Goal: Task Accomplishment & Management: Manage account settings

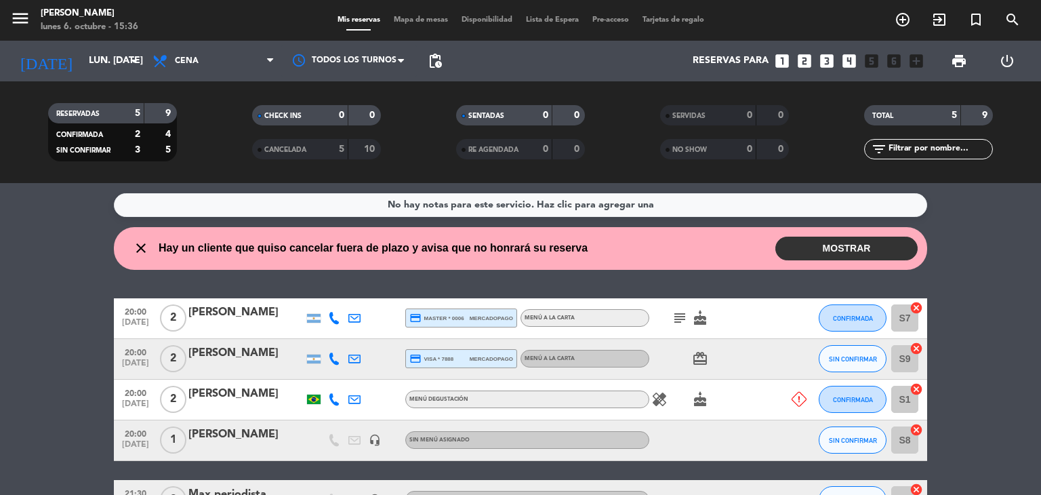
click at [803, 240] on button "MOSTRAR" at bounding box center [846, 248] width 142 height 24
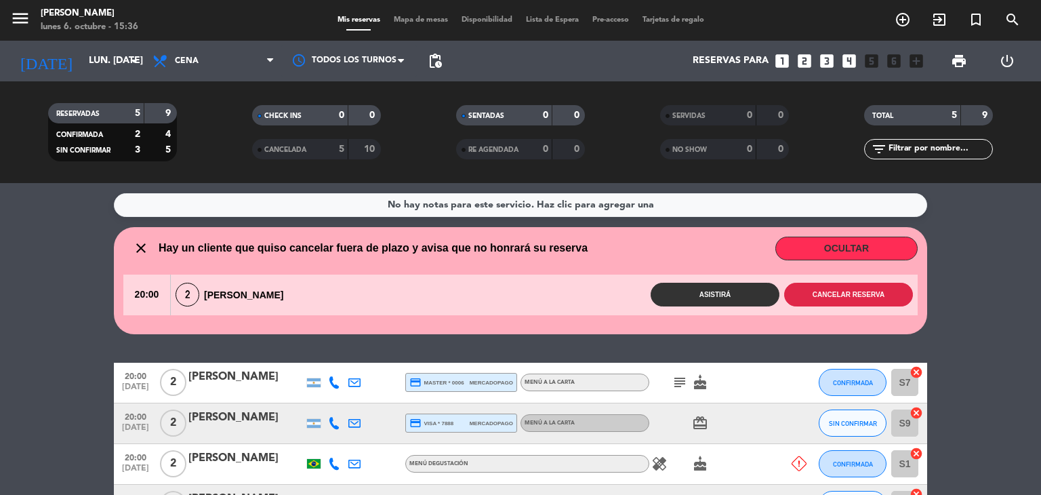
click at [862, 294] on button "Cancelar reserva" at bounding box center [848, 294] width 129 height 24
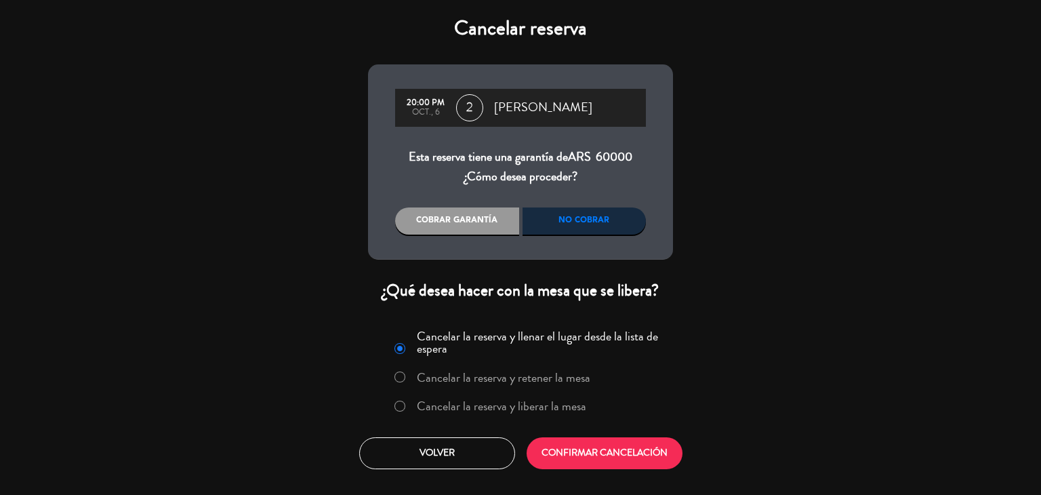
click at [578, 412] on label "Cancelar la reserva y liberar la mesa" at bounding box center [501, 406] width 169 height 12
click at [604, 457] on button "CONFIRMAR CANCELACIÓN" at bounding box center [604, 453] width 156 height 32
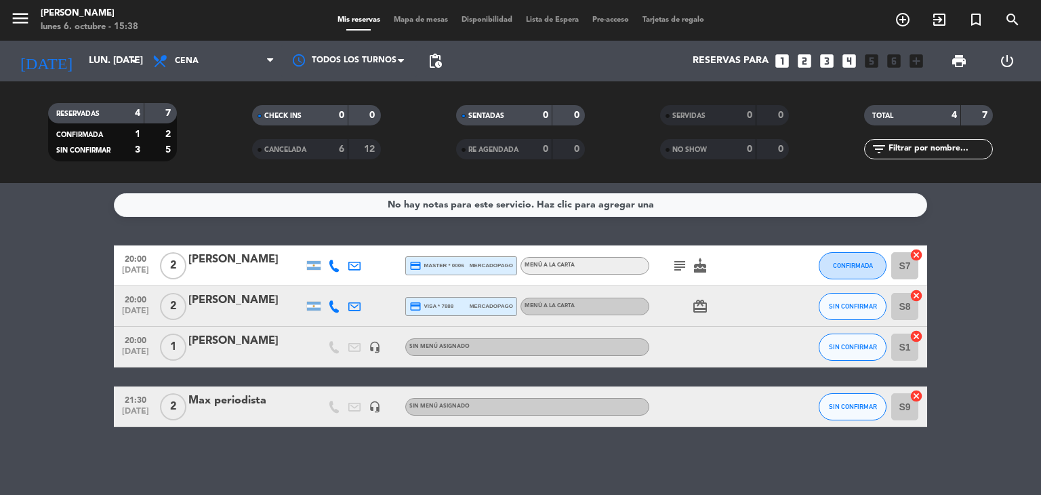
click at [854, 56] on icon "looks_4" at bounding box center [849, 61] width 18 height 18
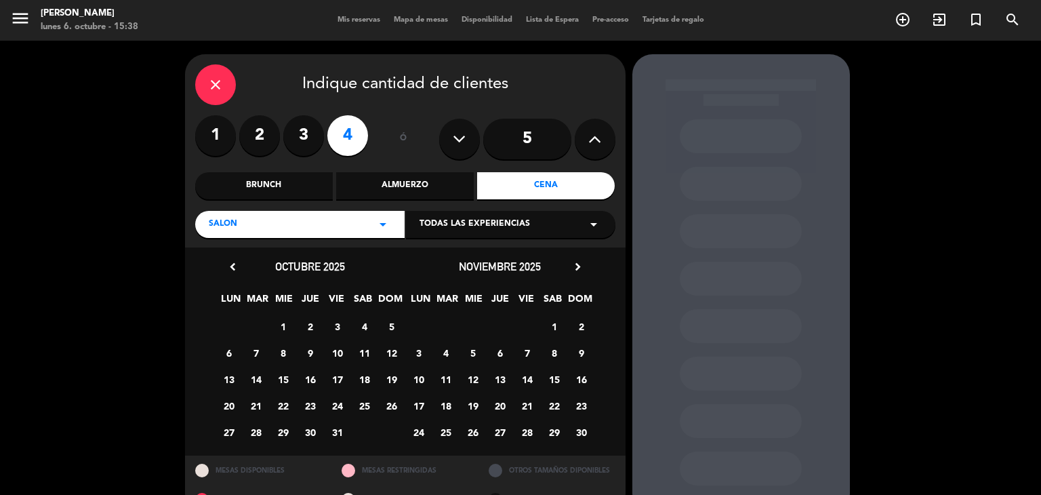
click at [282, 324] on span "1" at bounding box center [283, 326] width 22 height 22
click at [225, 354] on span "6" at bounding box center [228, 352] width 22 height 22
click at [526, 190] on div "Cena" at bounding box center [546, 185] width 138 height 27
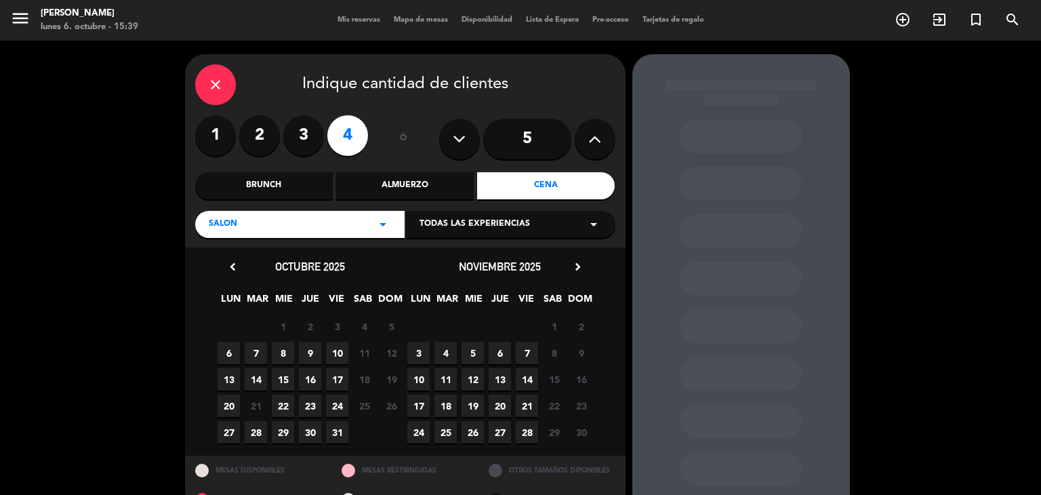
click at [233, 343] on span "6" at bounding box center [228, 352] width 22 height 22
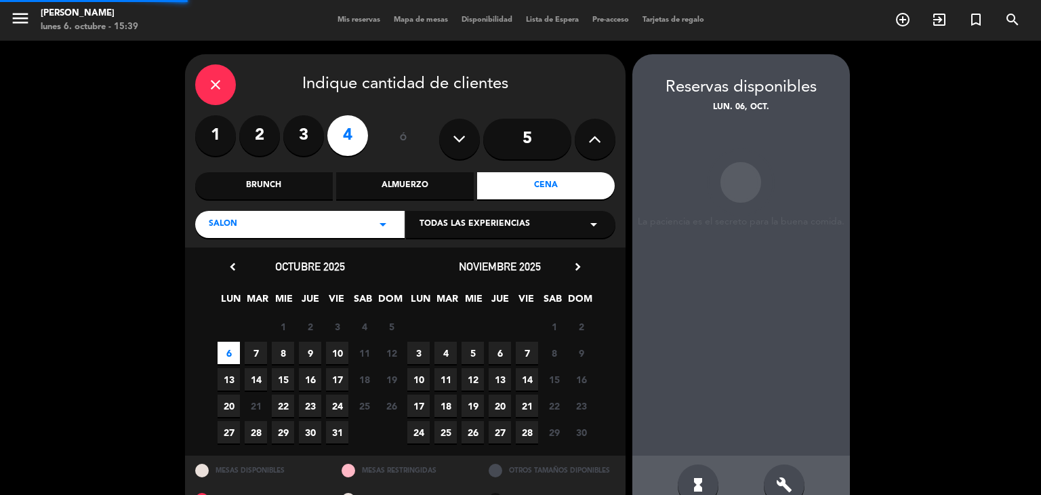
scroll to position [32, 0]
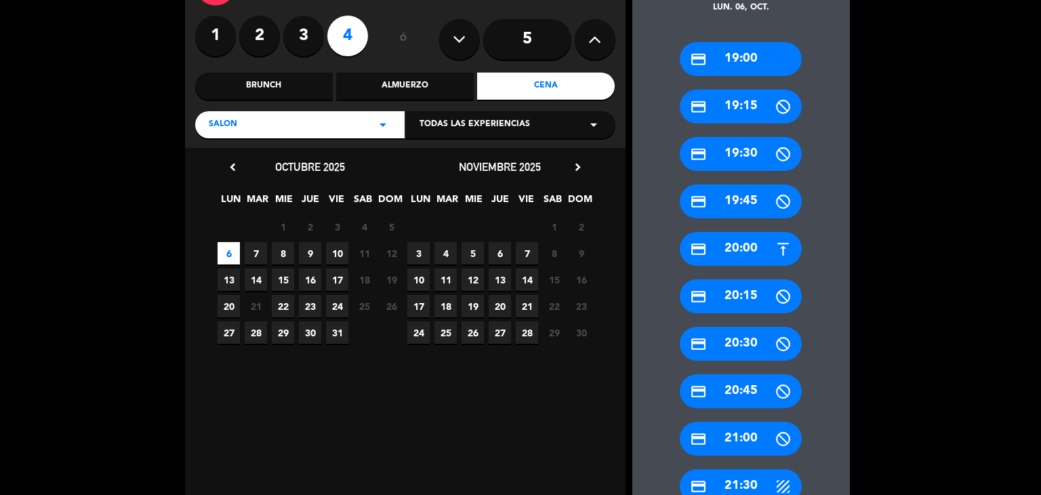
click at [751, 337] on div "credit_card 20:30" at bounding box center [740, 344] width 122 height 34
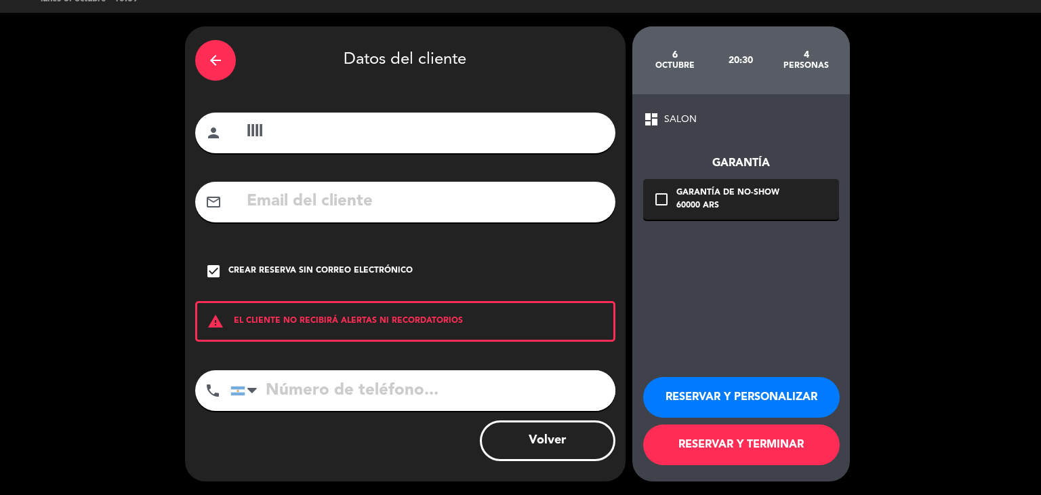
click at [481, 137] on input "llll" at bounding box center [425, 133] width 360 height 28
click at [453, 133] on input "llll" at bounding box center [425, 133] width 360 height 28
click at [453, 135] on input "llll" at bounding box center [425, 133] width 360 height 28
click at [456, 138] on input "llll" at bounding box center [425, 133] width 360 height 28
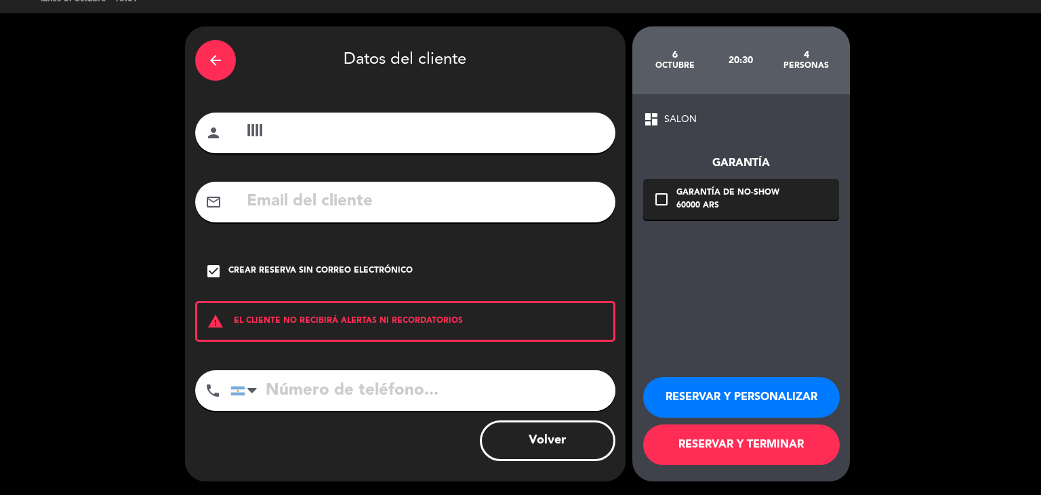
click at [456, 138] on input "llll" at bounding box center [425, 133] width 360 height 28
click at [457, 139] on input "llll" at bounding box center [425, 133] width 360 height 28
click at [415, 133] on input "llll" at bounding box center [425, 133] width 360 height 28
click at [412, 132] on input "llll" at bounding box center [425, 133] width 360 height 28
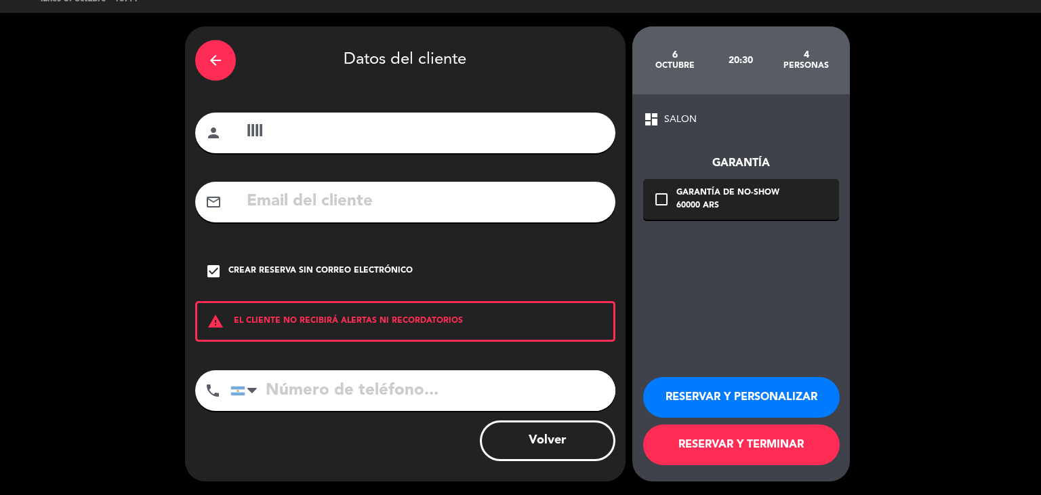
click at [207, 66] on icon "arrow_back" at bounding box center [215, 60] width 16 height 16
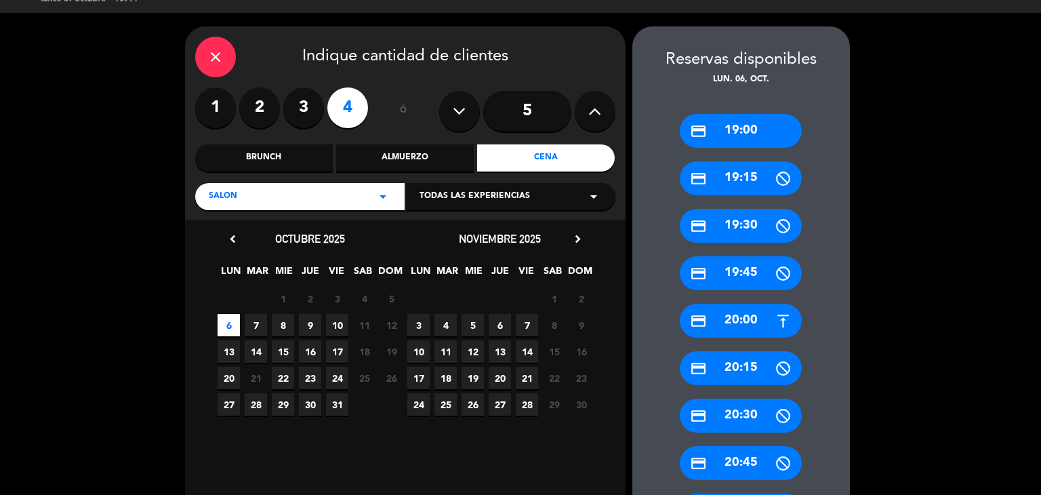
click at [226, 65] on div "close" at bounding box center [215, 57] width 41 height 41
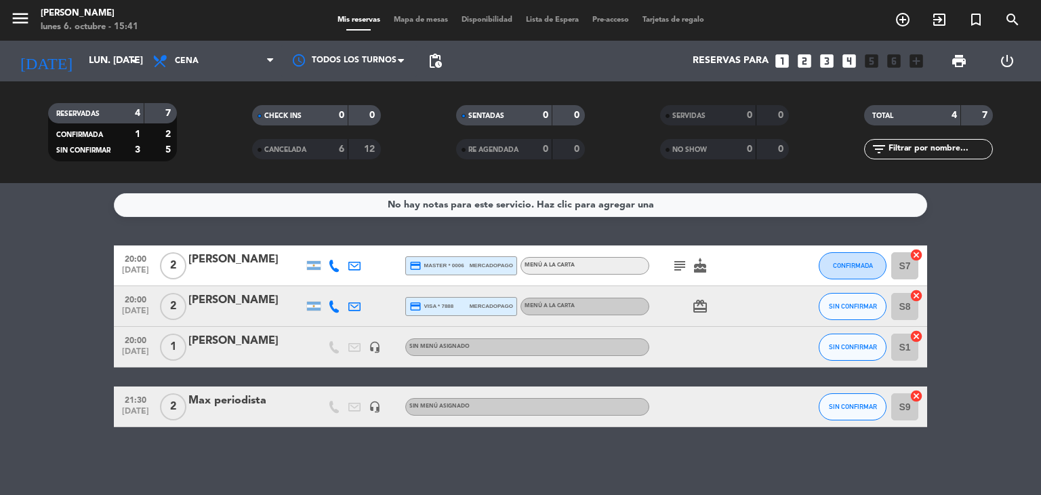
click at [848, 59] on icon "looks_4" at bounding box center [849, 61] width 18 height 18
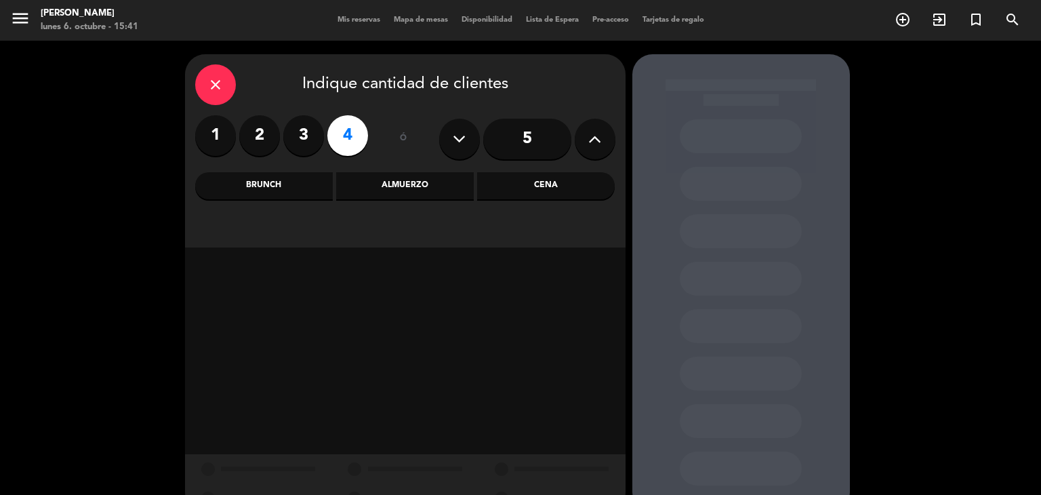
click at [567, 189] on div "Cena" at bounding box center [546, 185] width 138 height 27
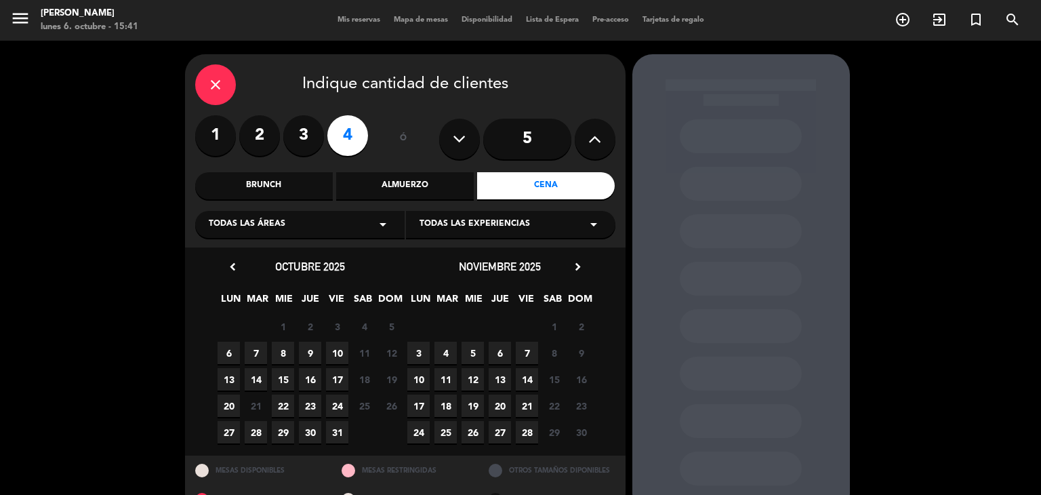
click at [233, 350] on span "6" at bounding box center [228, 352] width 22 height 22
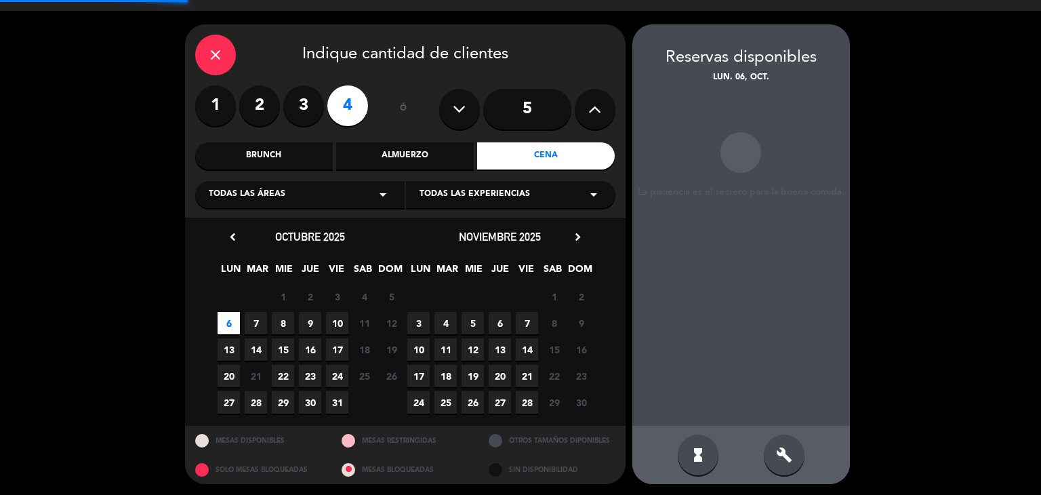
scroll to position [32, 0]
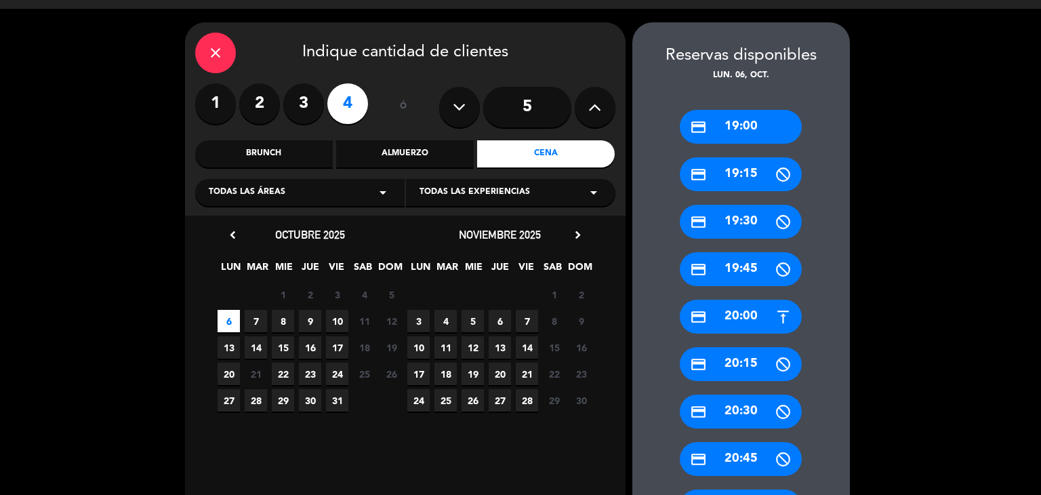
click at [773, 406] on div "credit_card 20:30" at bounding box center [740, 411] width 122 height 34
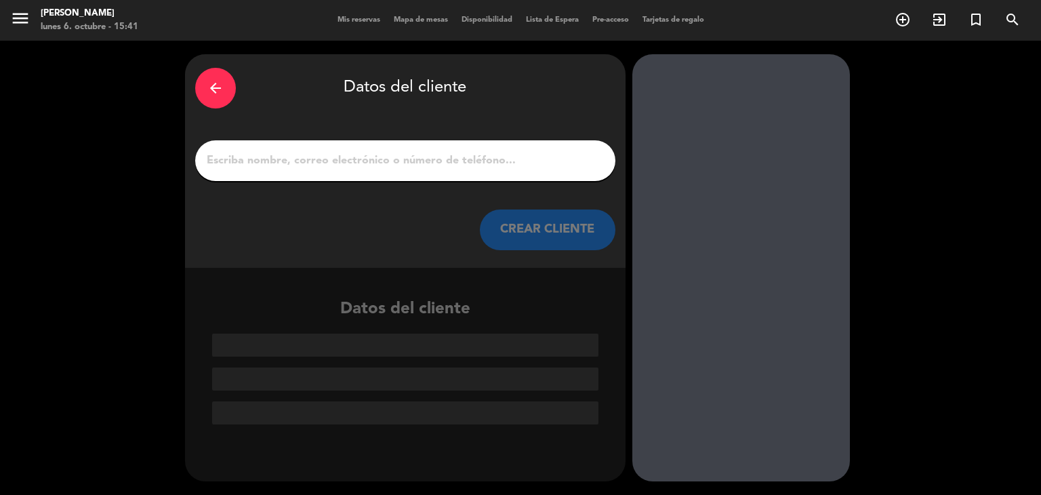
click at [420, 161] on input "1" at bounding box center [405, 160] width 400 height 19
click at [231, 79] on div "arrow_back" at bounding box center [215, 88] width 41 height 41
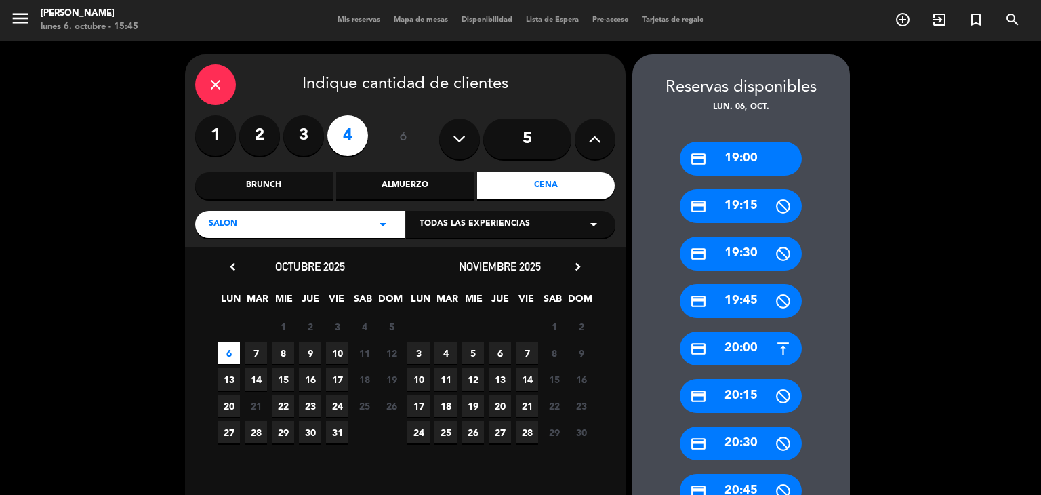
click at [230, 79] on div "close" at bounding box center [215, 84] width 41 height 41
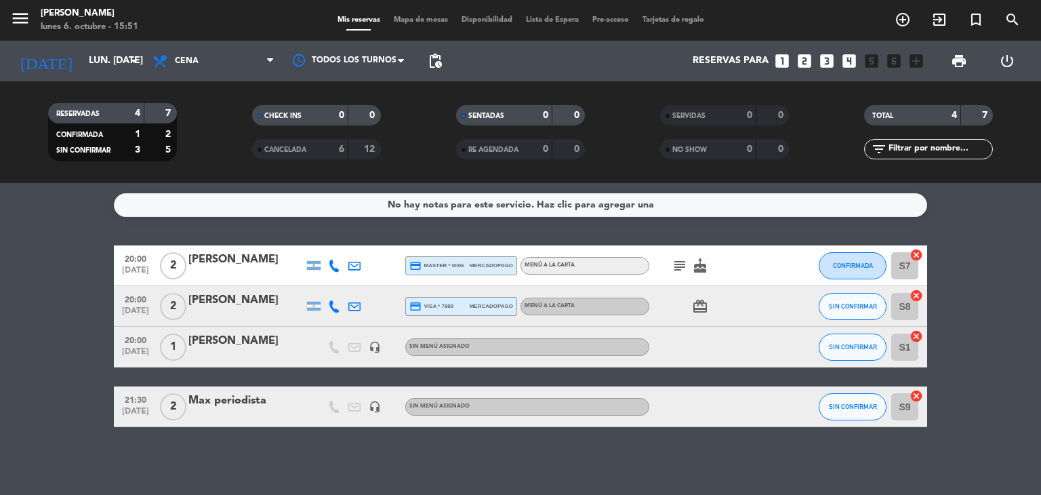
click at [843, 60] on icon "looks_4" at bounding box center [849, 61] width 18 height 18
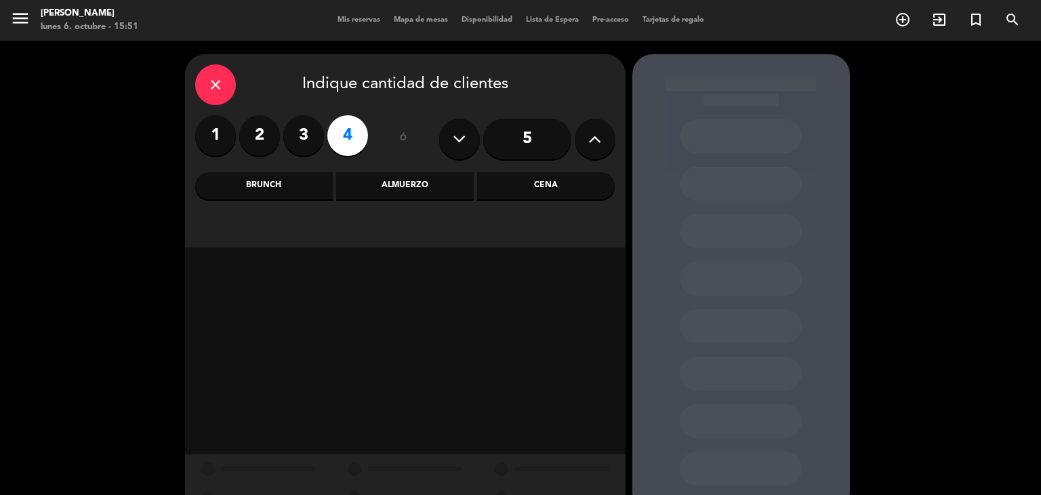
click at [523, 168] on div "close Indique cantidad de clientes 1 2 3 4 ó 5 Brunch Almuerzo Cena" at bounding box center [405, 150] width 440 height 193
click at [528, 178] on div "Cena" at bounding box center [546, 185] width 138 height 27
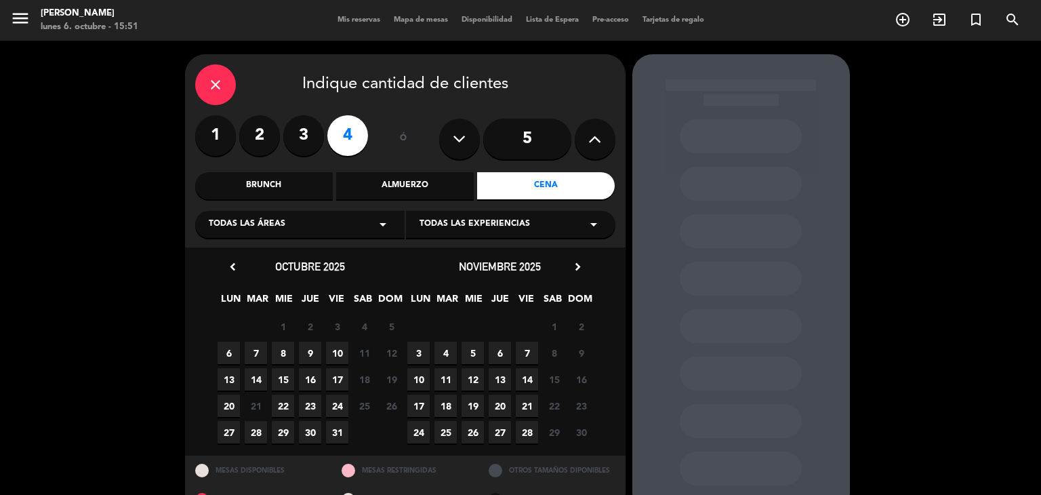
click at [228, 350] on span "6" at bounding box center [228, 352] width 22 height 22
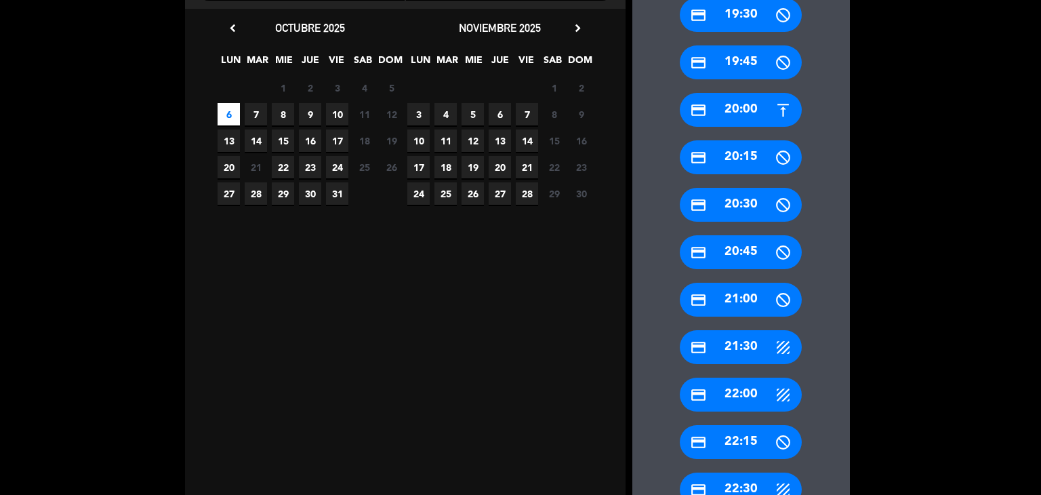
scroll to position [303, 0]
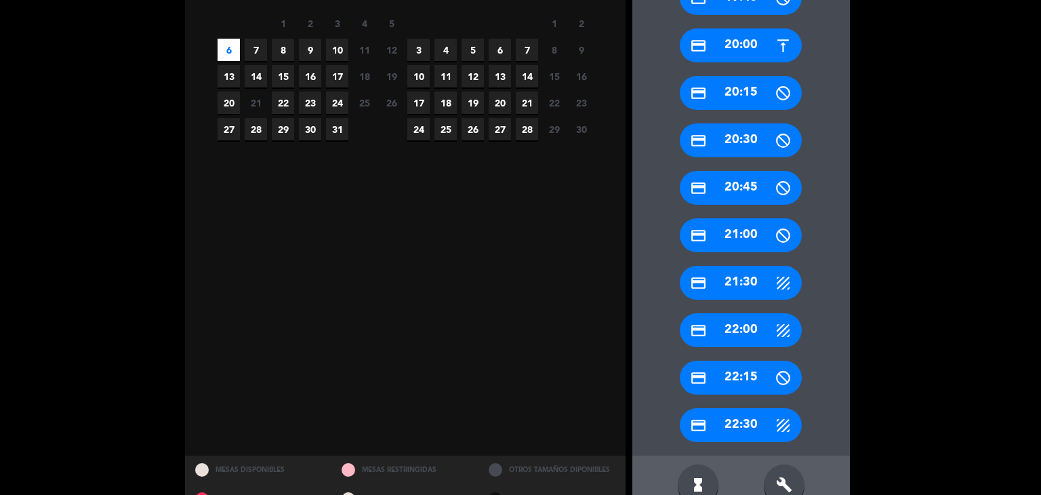
click at [748, 279] on div "credit_card 21:30" at bounding box center [740, 283] width 122 height 34
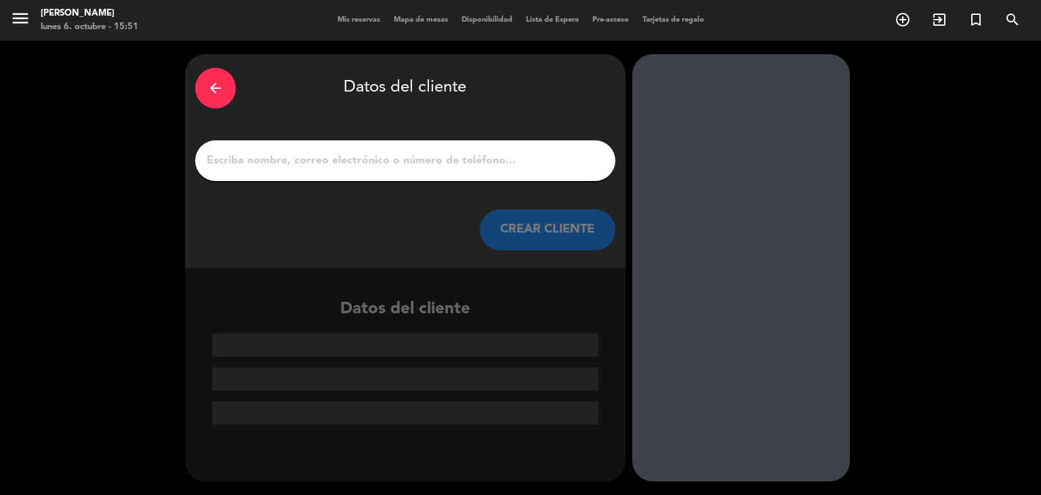
click at [316, 158] on input "1" at bounding box center [405, 160] width 400 height 19
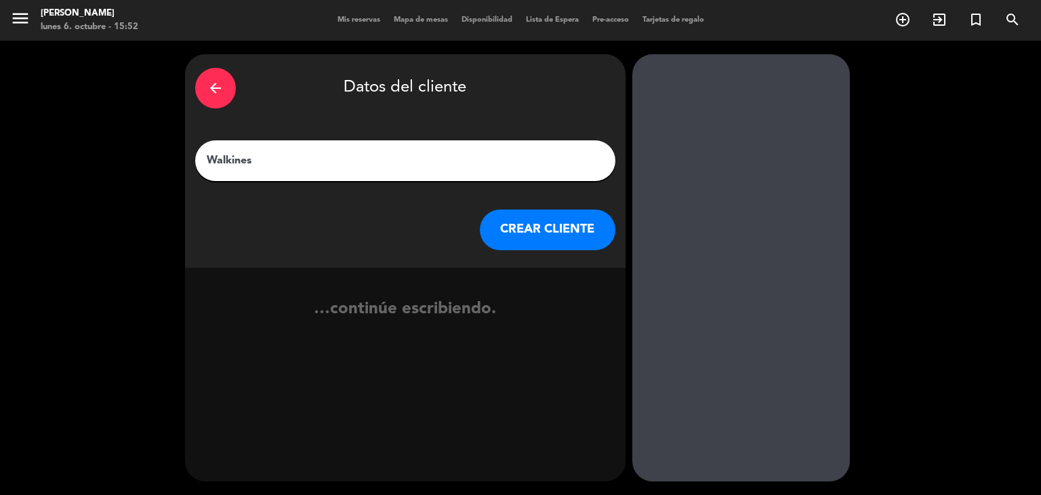
type input "Walkines"
click at [487, 217] on button "CREAR CLIENTE" at bounding box center [547, 229] width 135 height 41
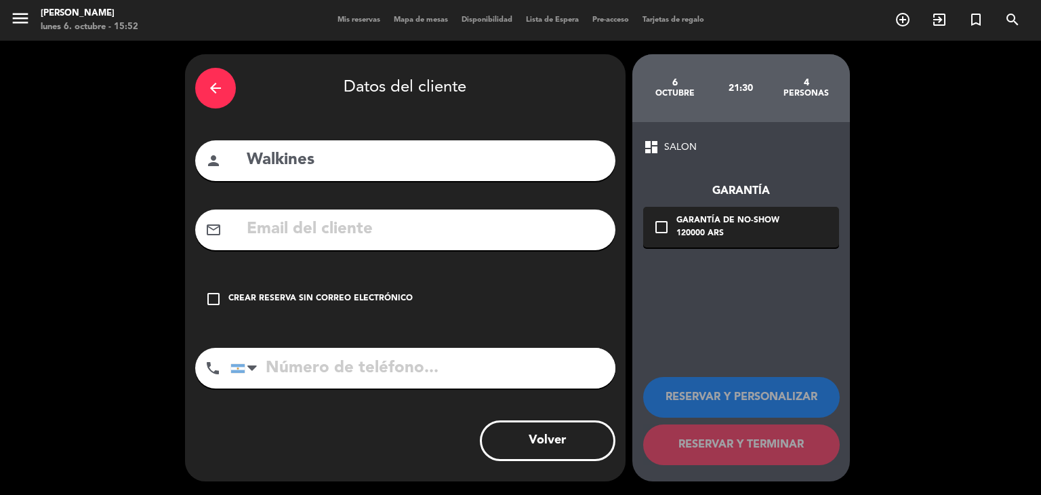
click at [404, 306] on div "check_box_outline_blank Crear reserva sin correo electrónico" at bounding box center [405, 298] width 420 height 41
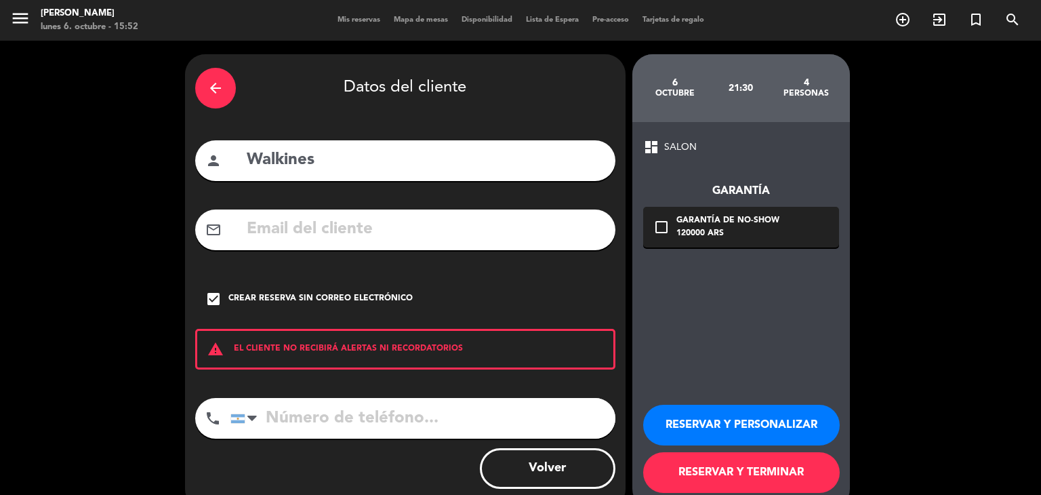
click at [805, 484] on button "RESERVAR Y TERMINAR" at bounding box center [741, 472] width 196 height 41
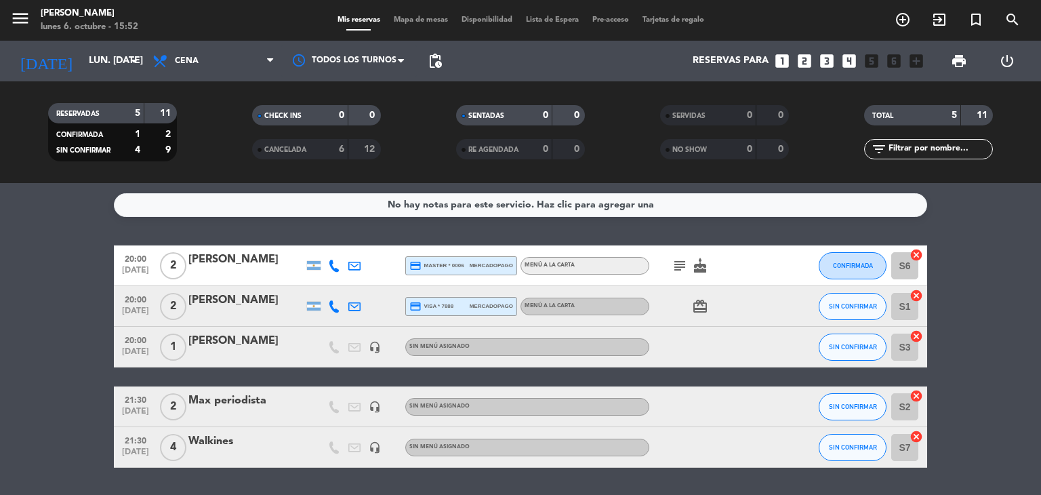
click at [203, 447] on div "Walkines" at bounding box center [245, 441] width 115 height 18
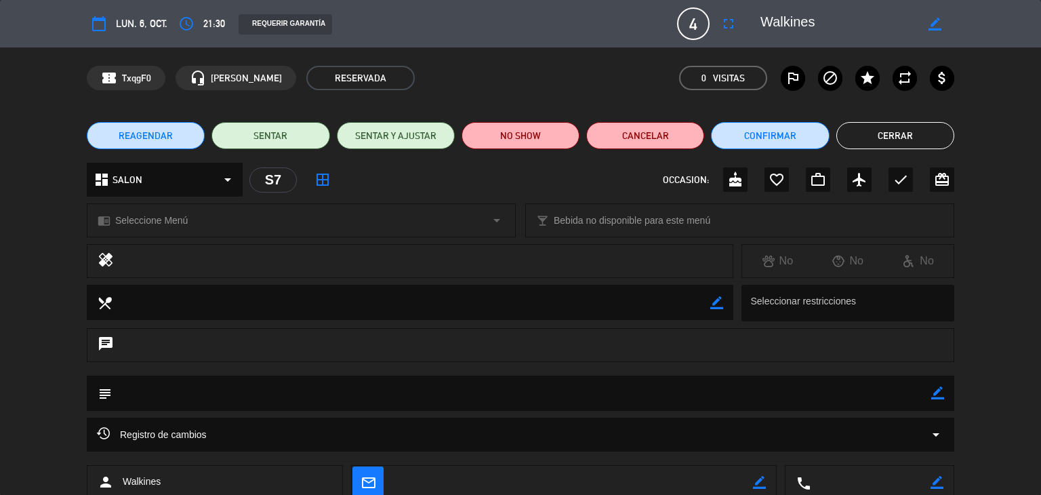
drag, startPoint x: 935, startPoint y: 388, endPoint x: 889, endPoint y: 389, distance: 46.1
click at [936, 389] on icon "border_color" at bounding box center [937, 392] width 13 height 13
click at [822, 376] on textarea at bounding box center [521, 392] width 819 height 35
type textarea "Son [DEMOGRAPHIC_DATA]"
click at [940, 399] on icon at bounding box center [937, 392] width 13 height 13
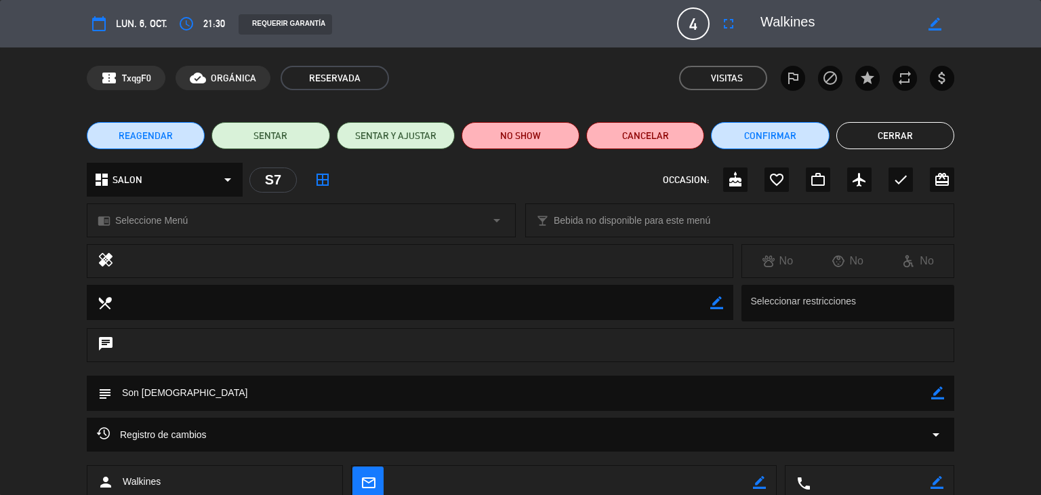
click at [896, 131] on button "Cerrar" at bounding box center [895, 135] width 118 height 27
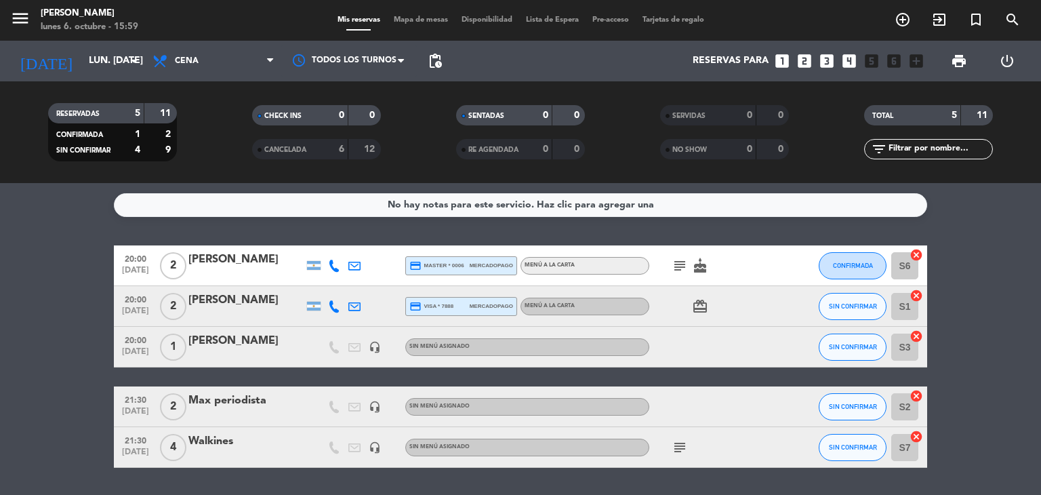
click at [331, 259] on icon at bounding box center [334, 265] width 12 height 12
click at [338, 240] on span "content_paste" at bounding box center [343, 243] width 10 height 10
click at [339, 304] on icon at bounding box center [334, 306] width 12 height 12
click at [338, 282] on span "content_paste" at bounding box center [343, 283] width 10 height 10
click at [678, 441] on icon "subject" at bounding box center [679, 447] width 16 height 16
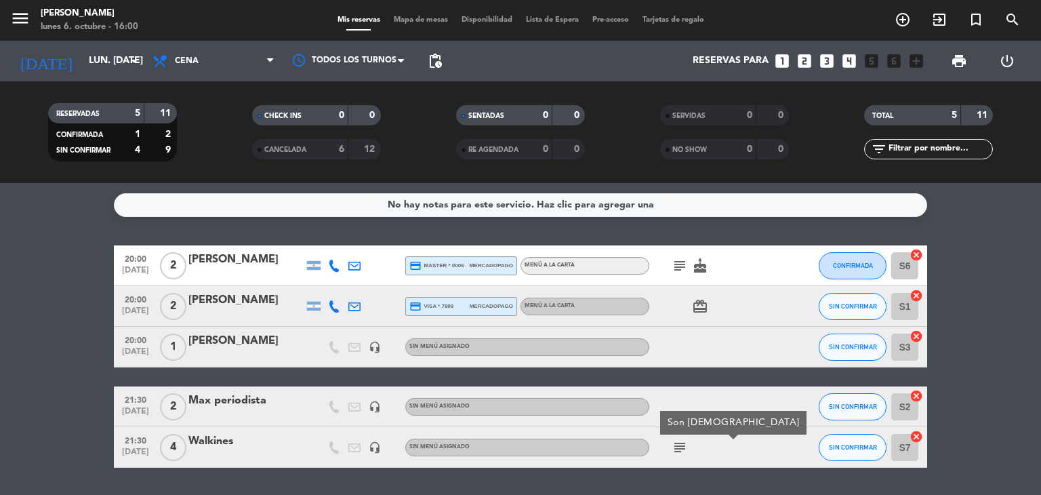
click at [678, 441] on icon "subject" at bounding box center [679, 447] width 16 height 16
click at [683, 269] on icon "subject" at bounding box center [679, 265] width 16 height 16
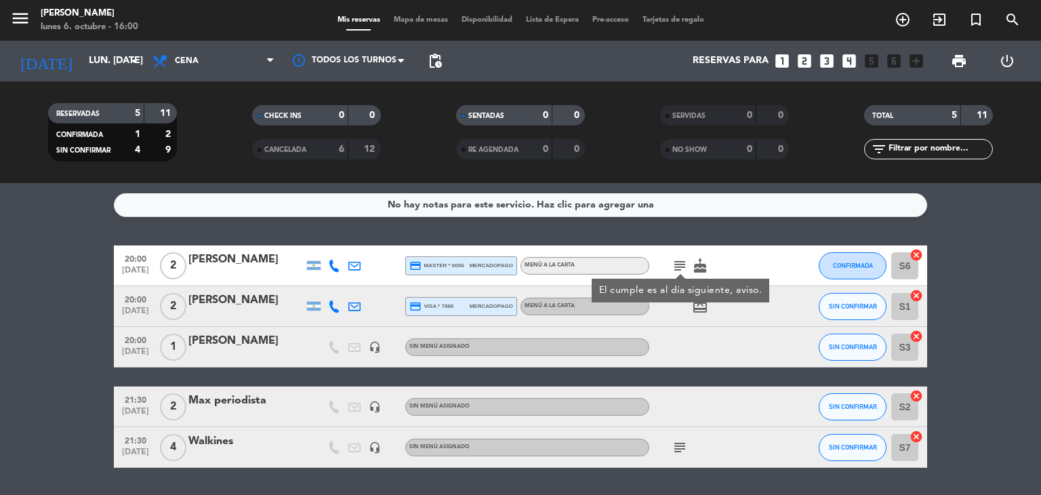
click at [686, 269] on icon "subject" at bounding box center [679, 265] width 16 height 16
